Goal: Transaction & Acquisition: Obtain resource

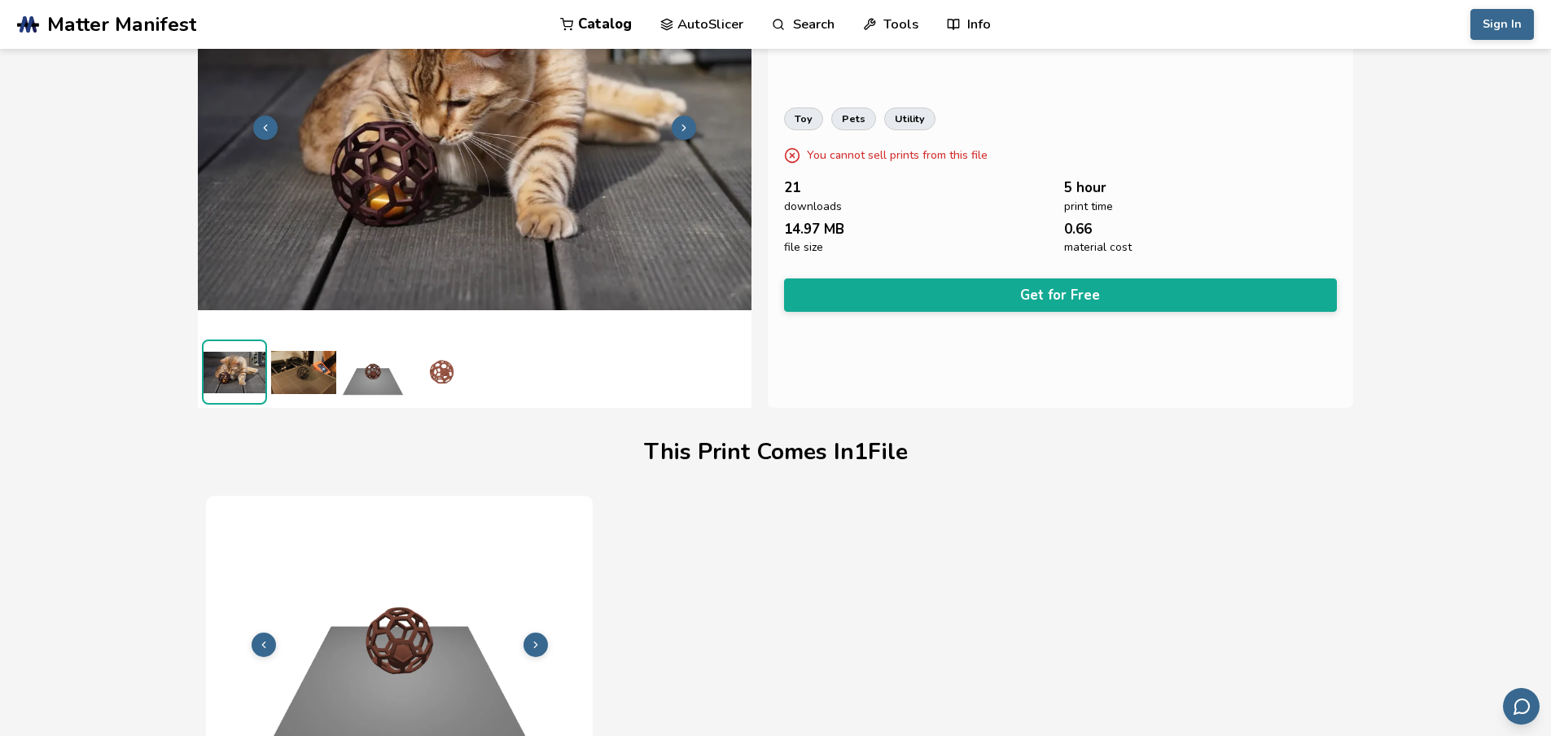
scroll to position [60, 0]
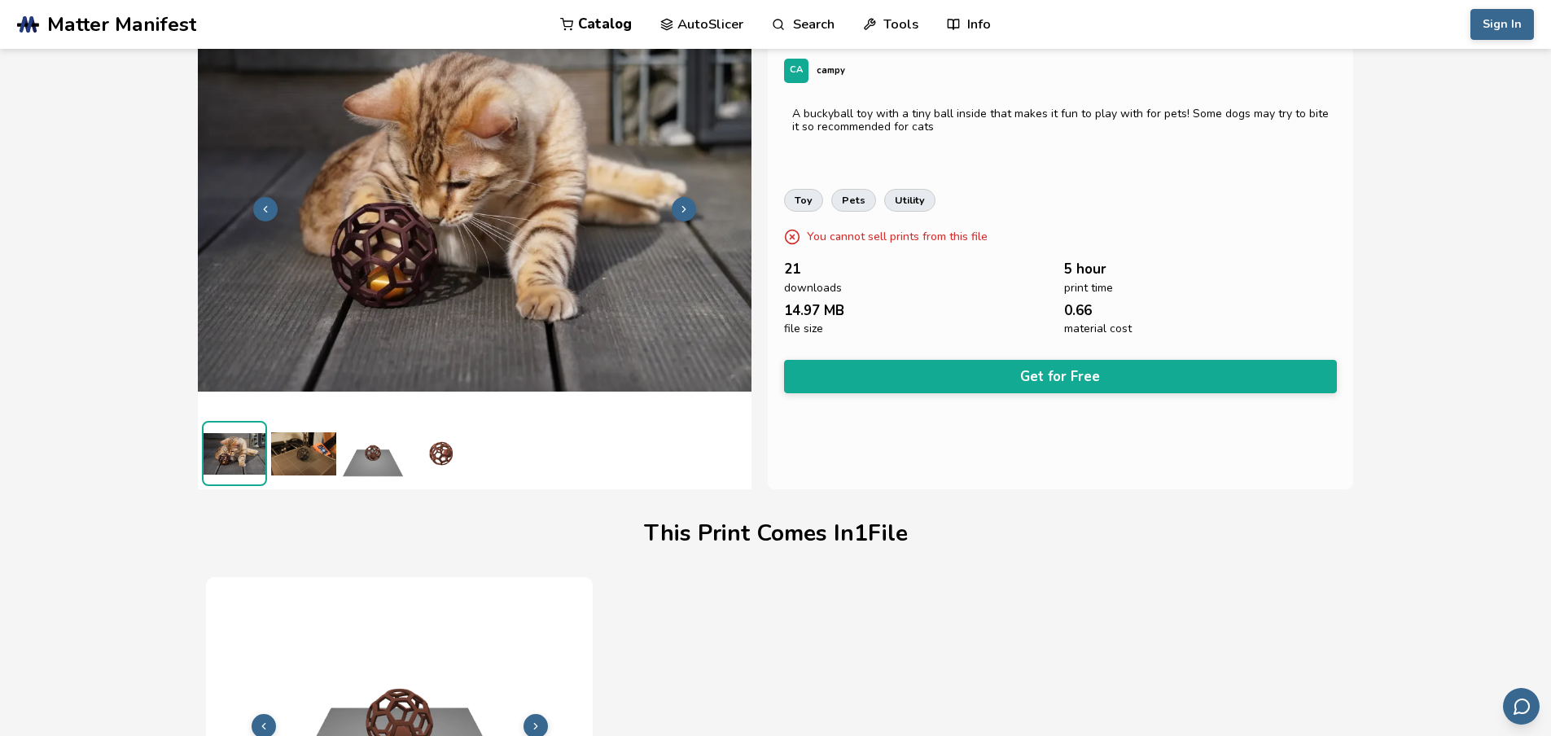
click at [301, 466] on img at bounding box center [303, 453] width 65 height 65
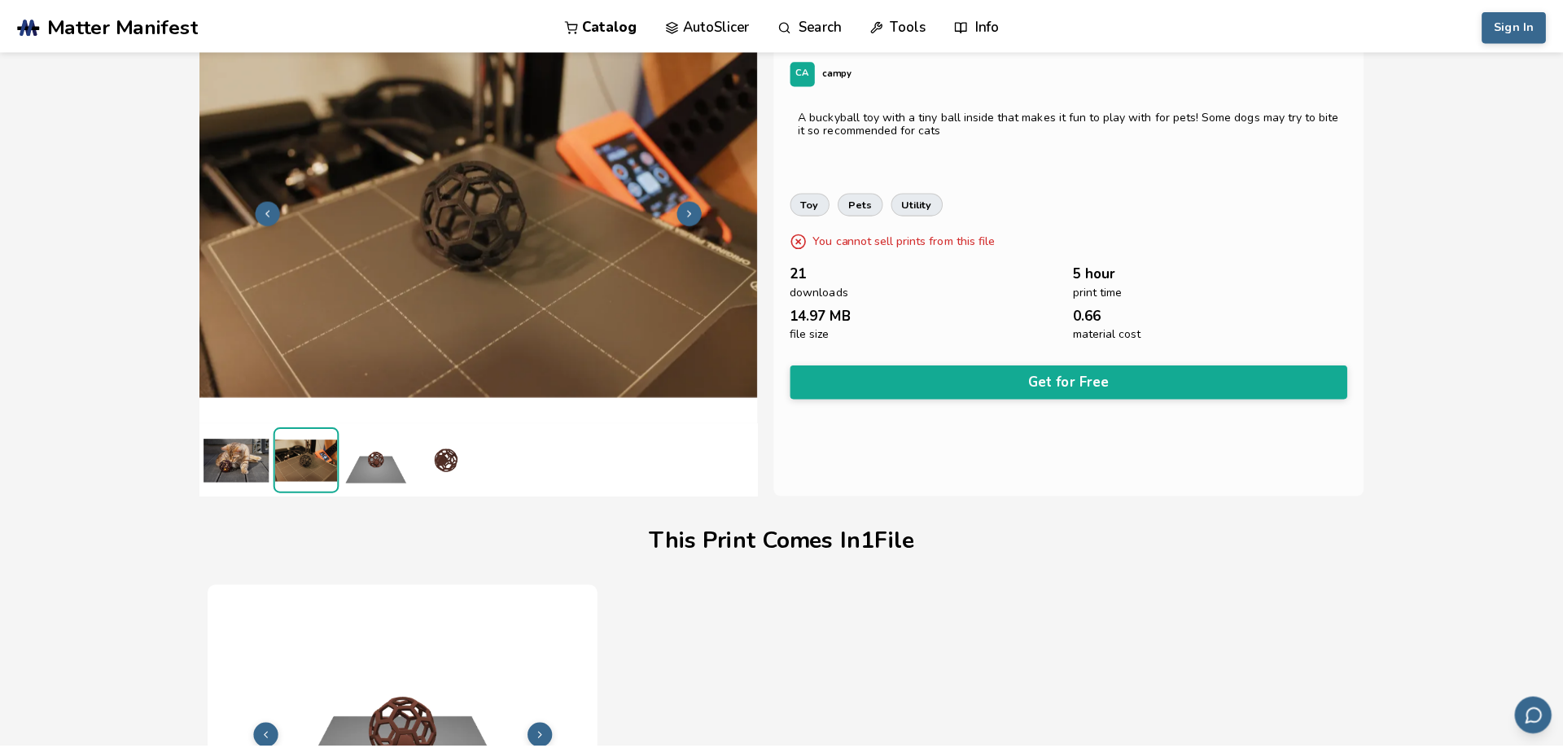
scroll to position [0, 0]
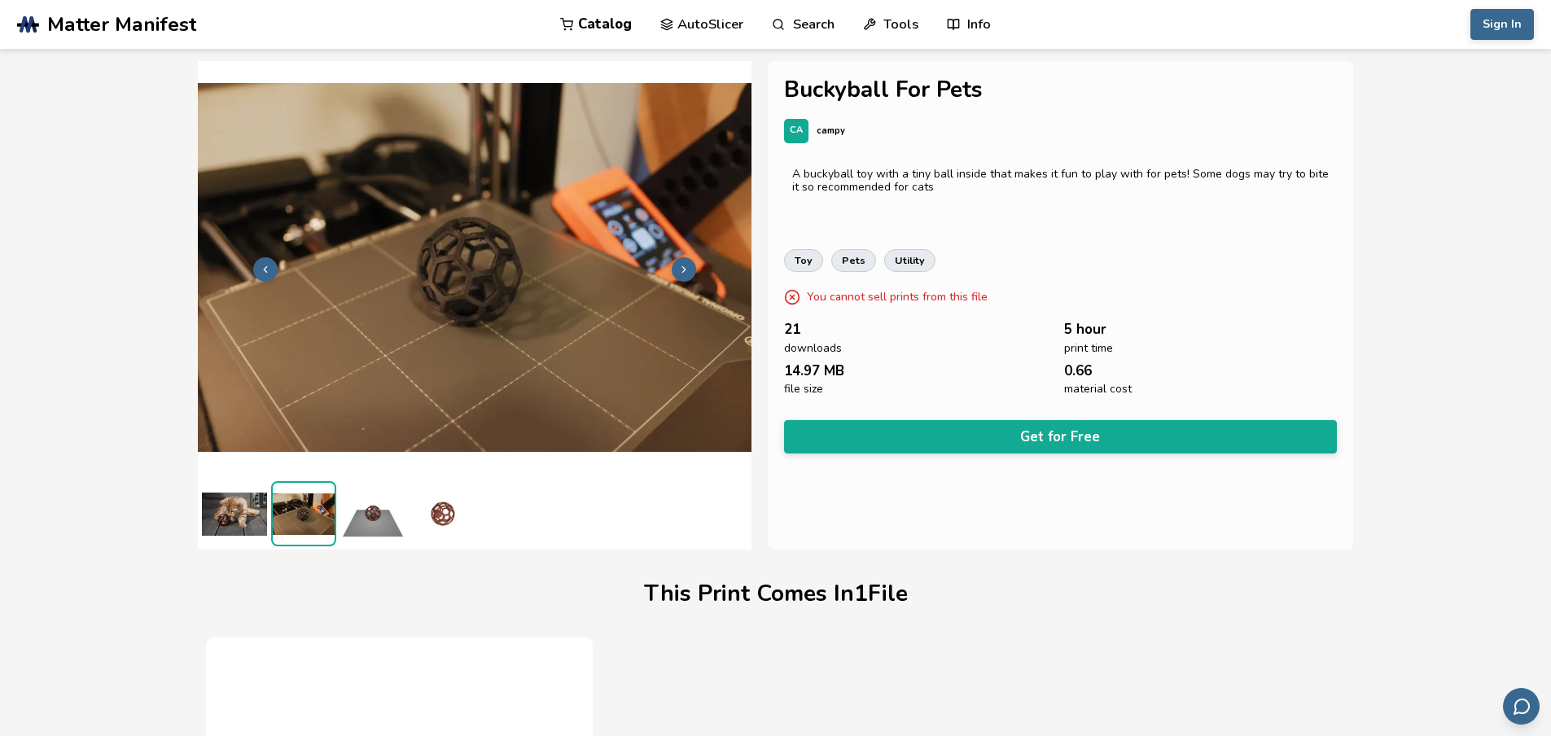
click at [546, 331] on img at bounding box center [475, 267] width 554 height 415
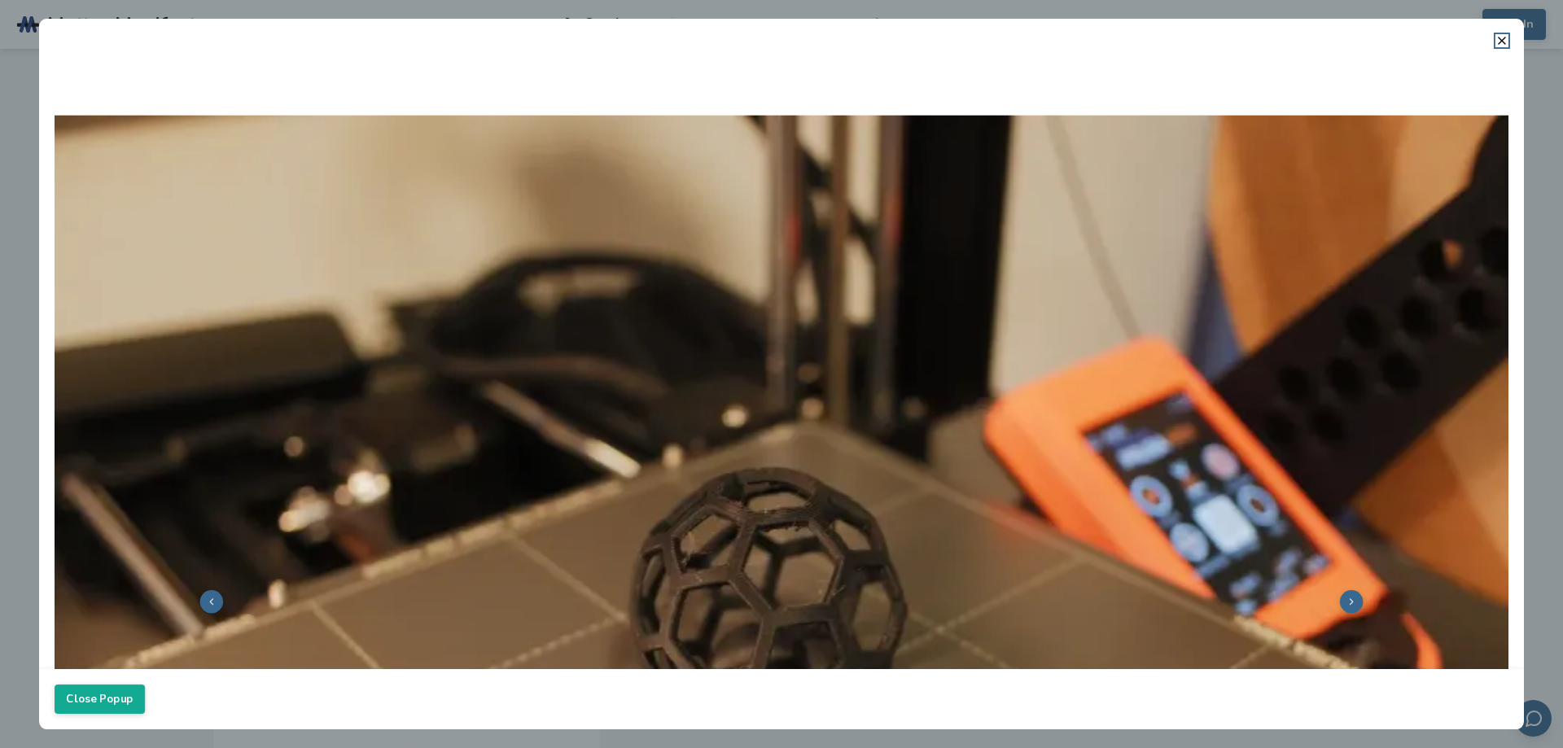
click at [1347, 596] on icon at bounding box center [1352, 601] width 11 height 11
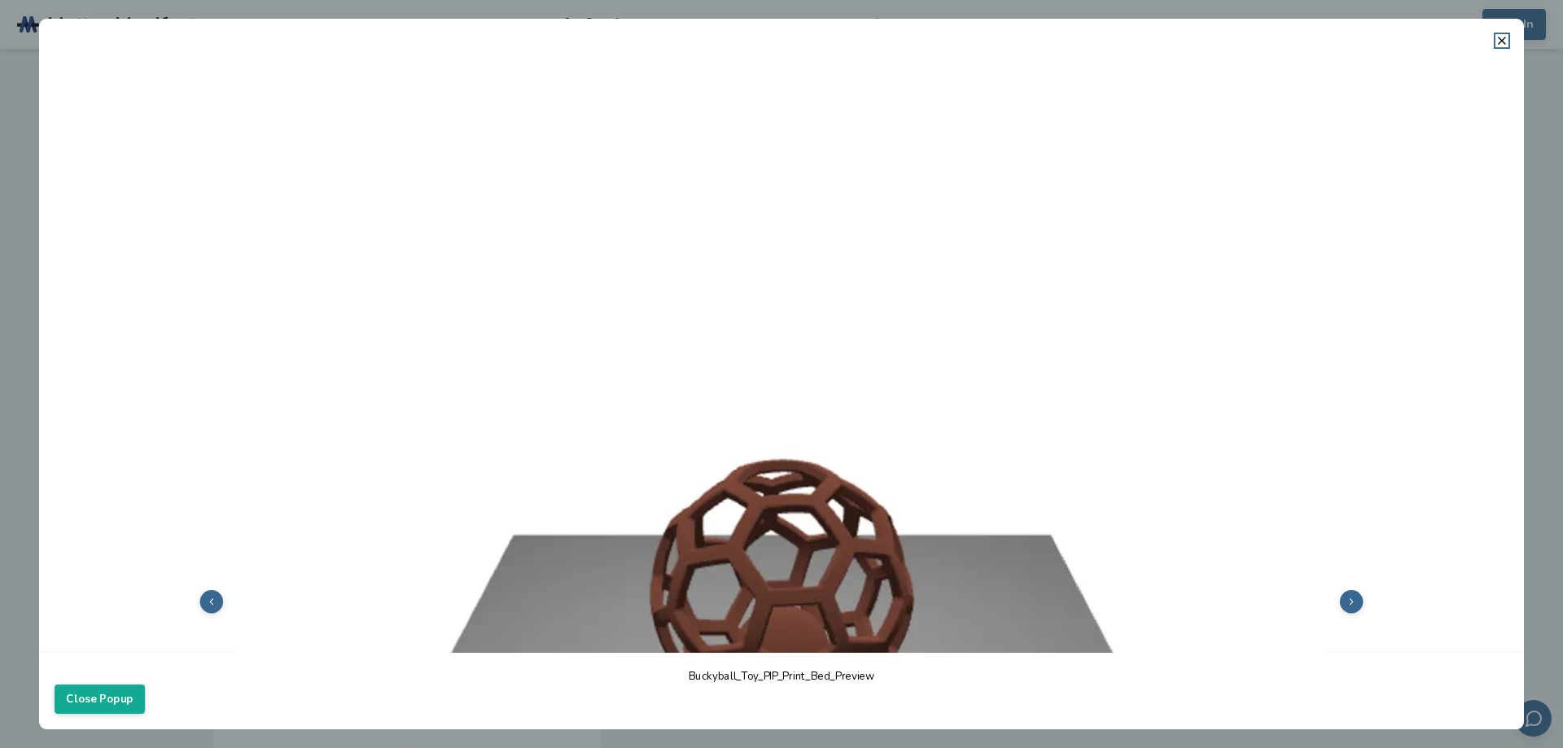
drag, startPoint x: 1339, startPoint y: 594, endPoint x: 1052, endPoint y: 533, distance: 293.2
click at [1053, 533] on img at bounding box center [782, 600] width 1454 height 1091
click at [213, 601] on icon at bounding box center [211, 601] width 11 height 11
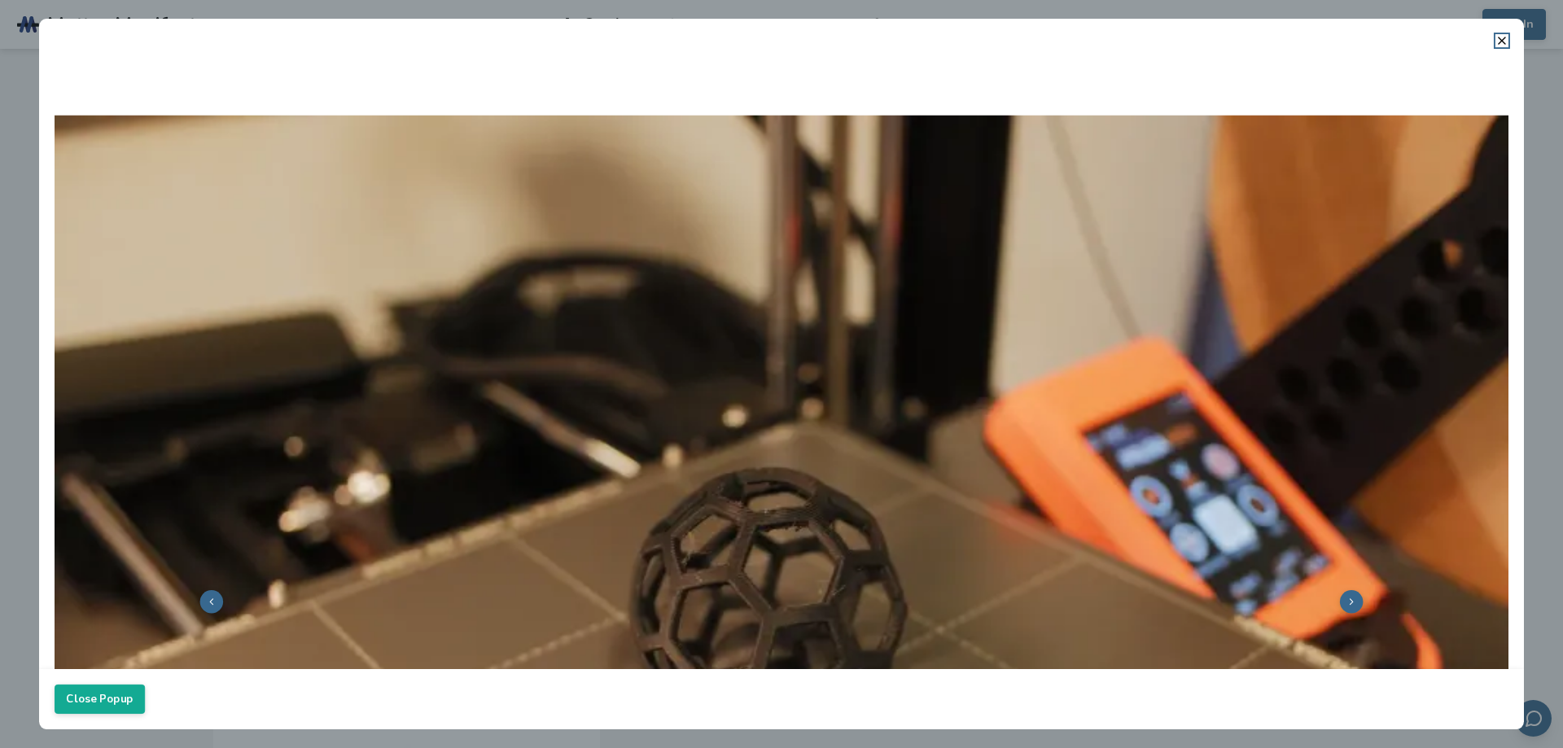
click at [1347, 596] on icon at bounding box center [1352, 601] width 11 height 11
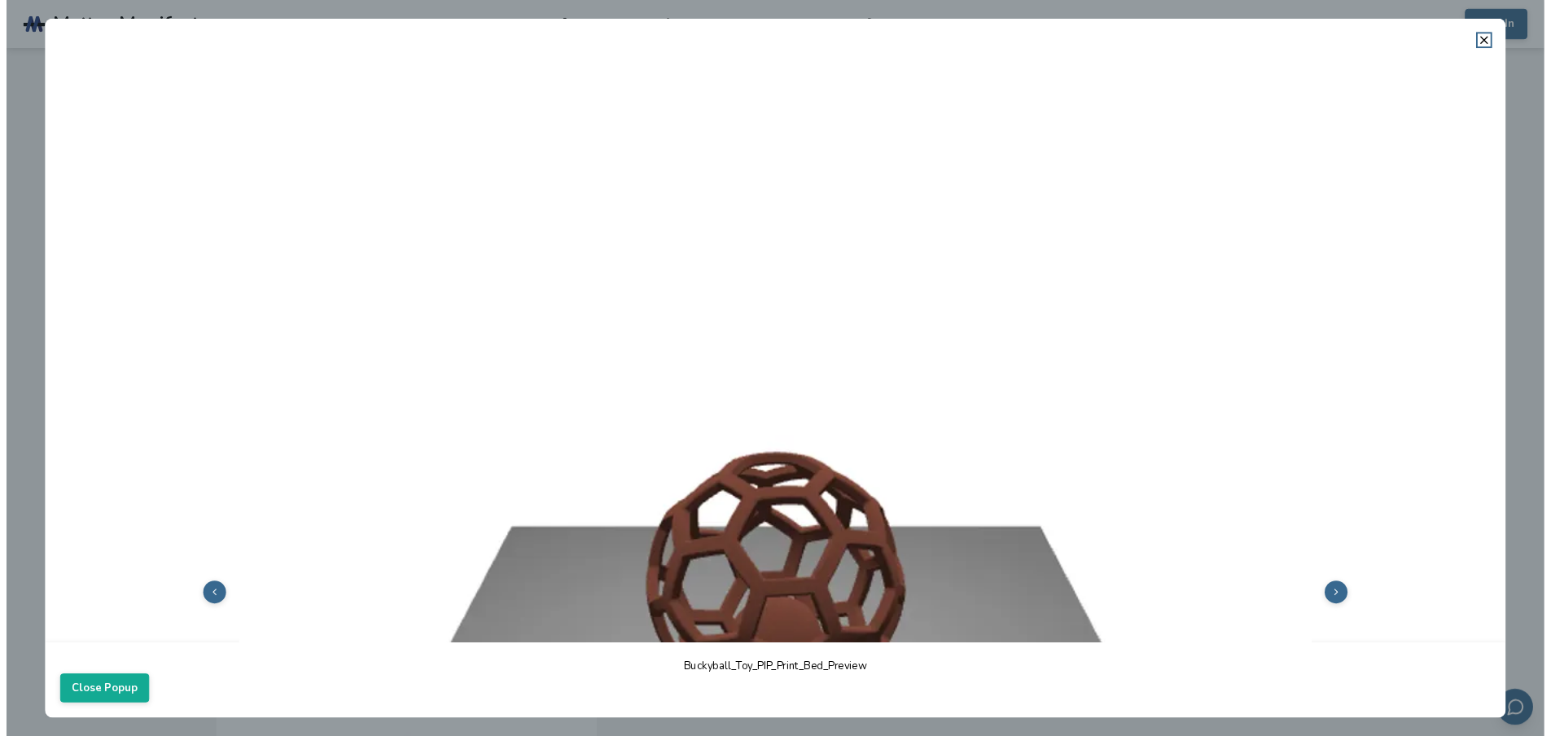
scroll to position [163, 0]
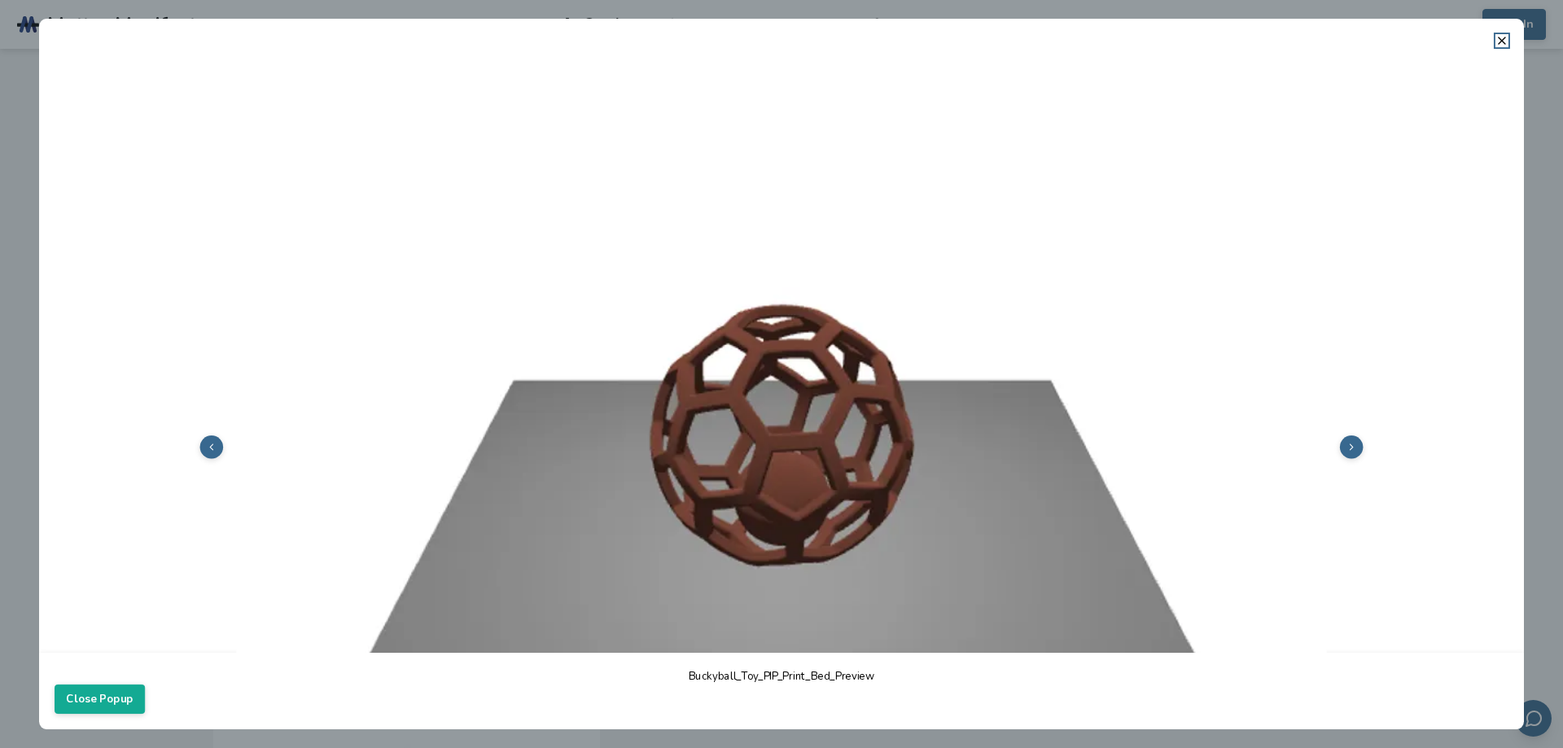
click at [1347, 443] on icon at bounding box center [1352, 446] width 11 height 11
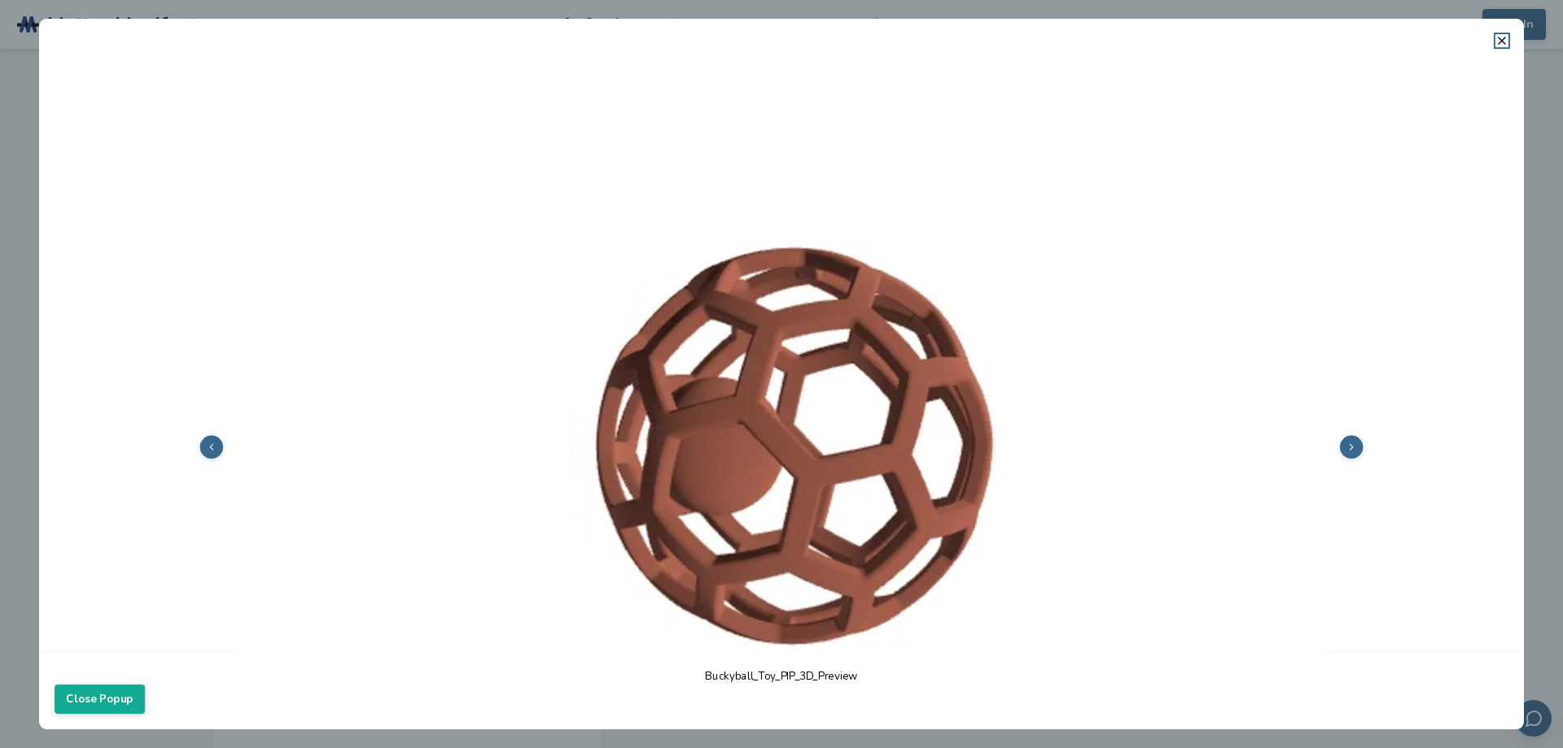
click at [211, 445] on polyline at bounding box center [211, 448] width 2 height 6
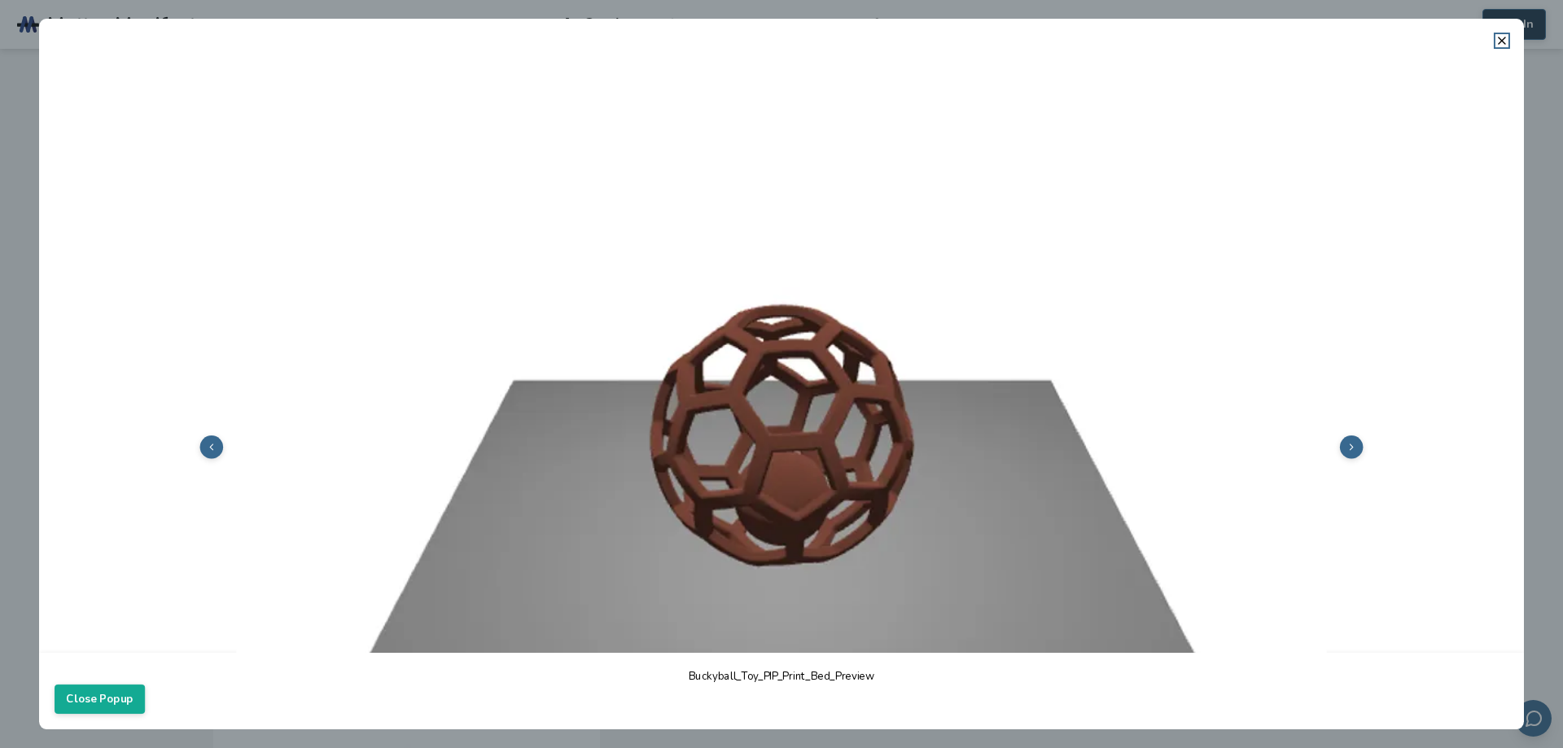
click at [1505, 38] on icon at bounding box center [1502, 40] width 13 height 13
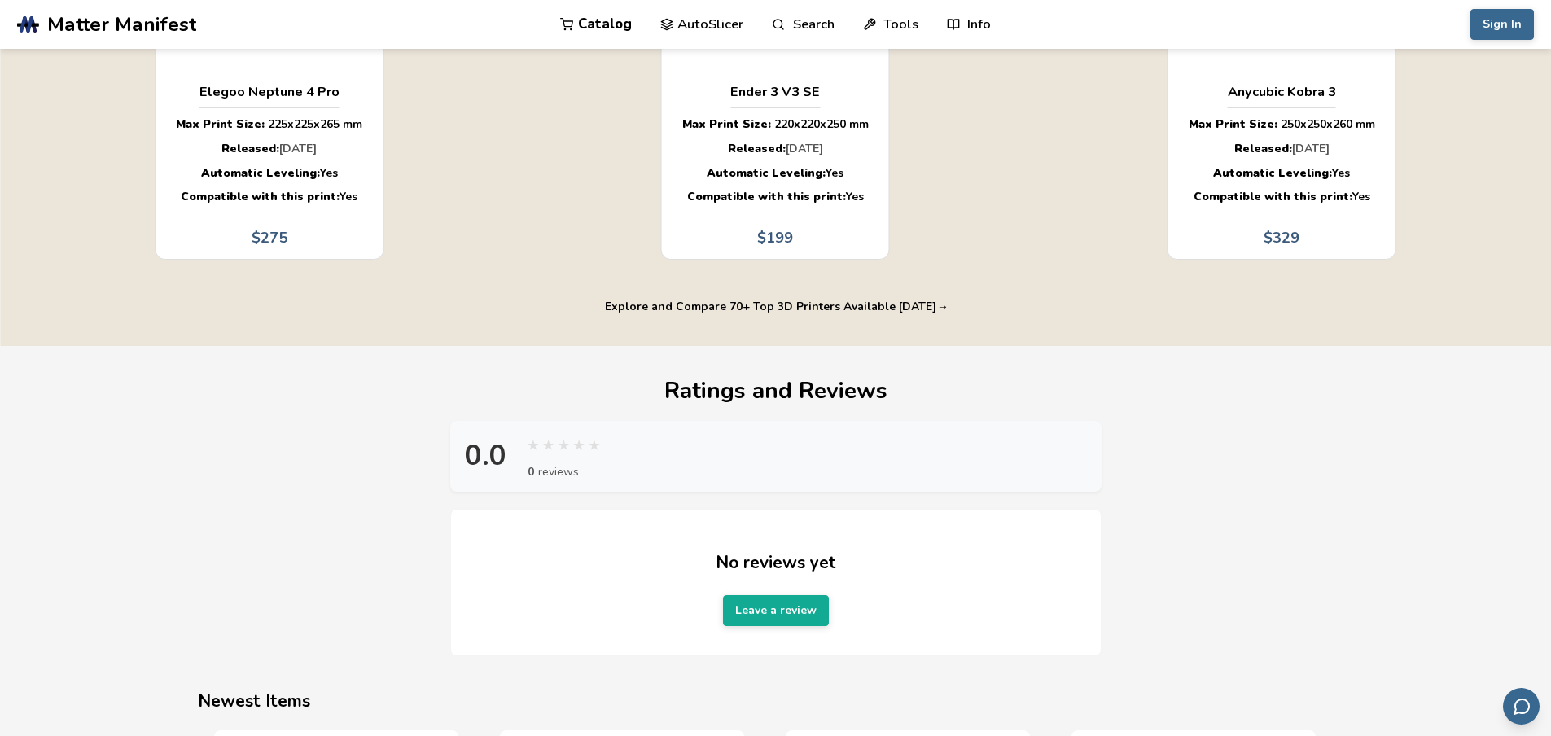
scroll to position [1140, 0]
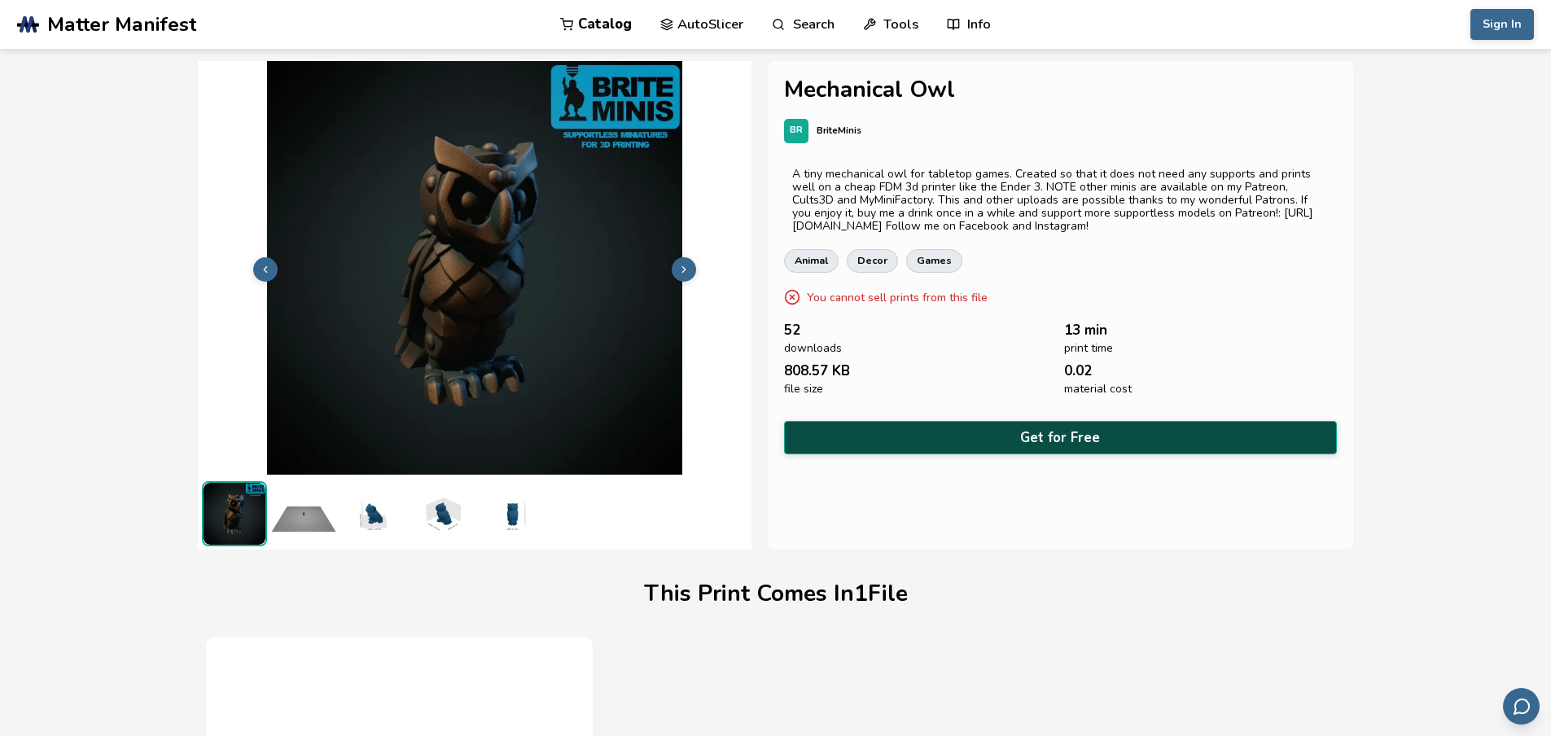
click at [1039, 437] on button "Get for Free" at bounding box center [1061, 437] width 554 height 33
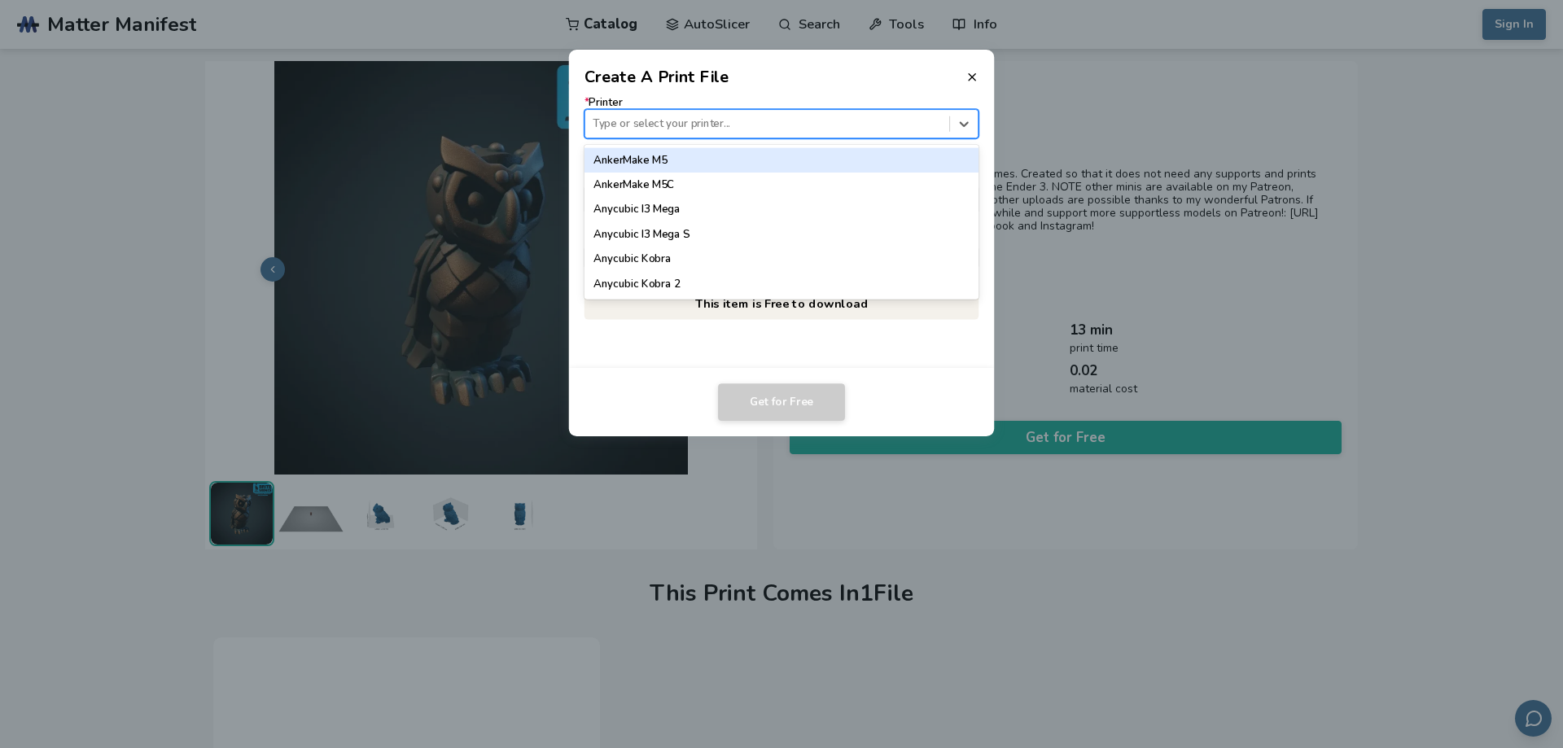
click at [762, 121] on div at bounding box center [767, 123] width 349 height 15
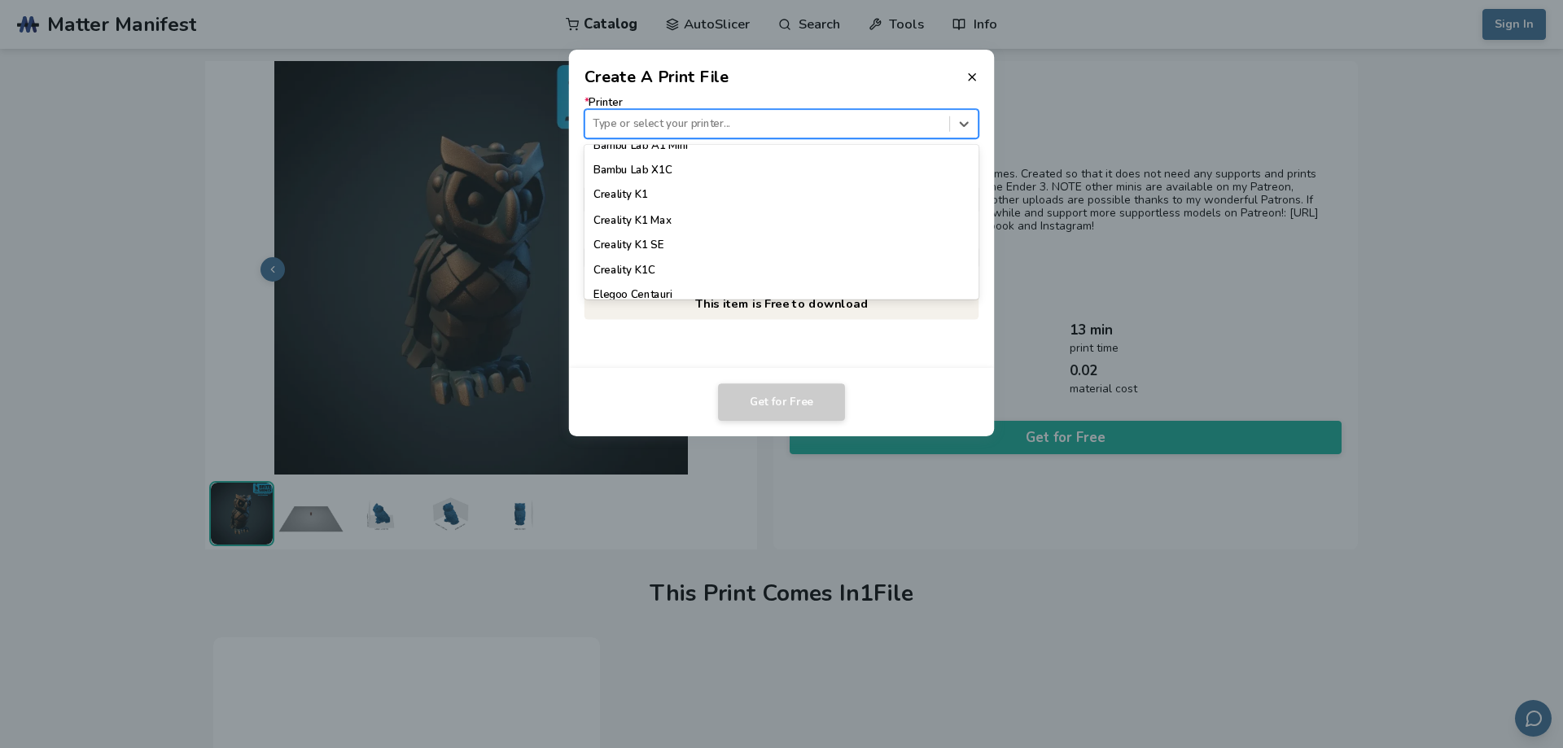
scroll to position [326, 0]
